Goal: Navigation & Orientation: Find specific page/section

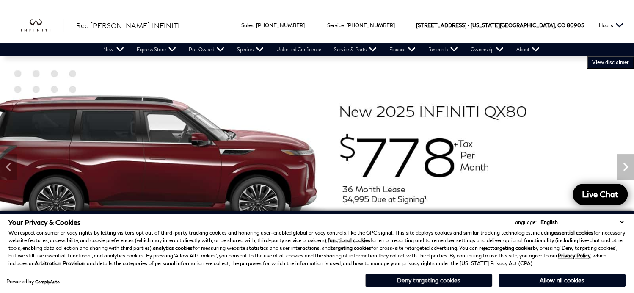
click at [460, 277] on button "Deny targeting cookies" at bounding box center [429, 281] width 127 height 14
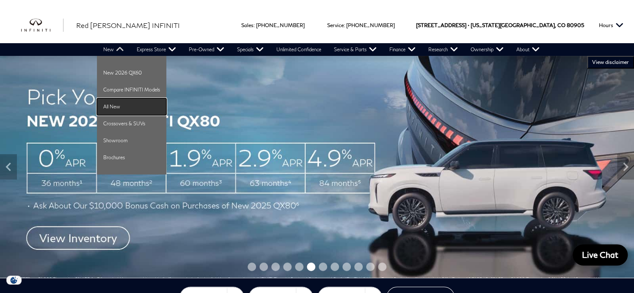
click at [116, 109] on link "All New" at bounding box center [131, 106] width 69 height 17
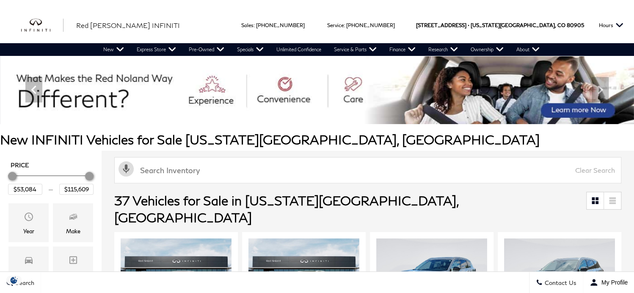
scroll to position [85, 0]
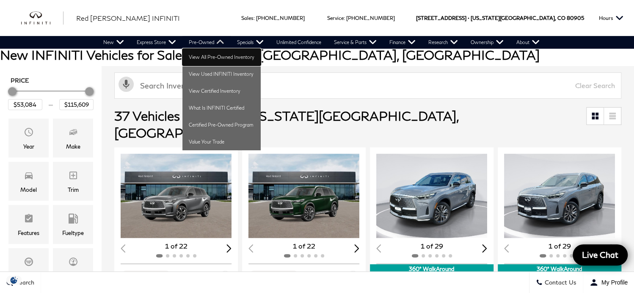
click at [218, 54] on link "View All Pre-Owned Inventory" at bounding box center [222, 57] width 78 height 17
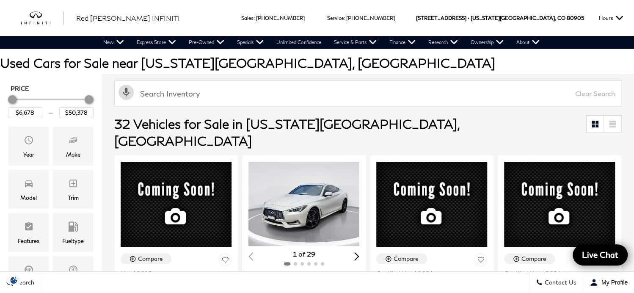
scroll to position [85, 0]
